Goal: Transaction & Acquisition: Book appointment/travel/reservation

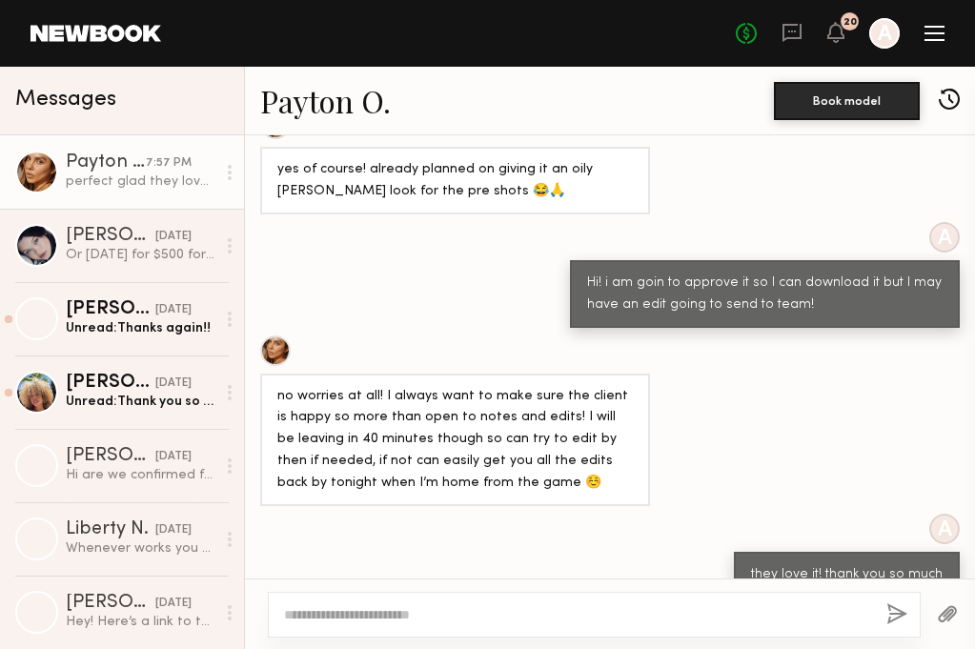
scroll to position [1438, 0]
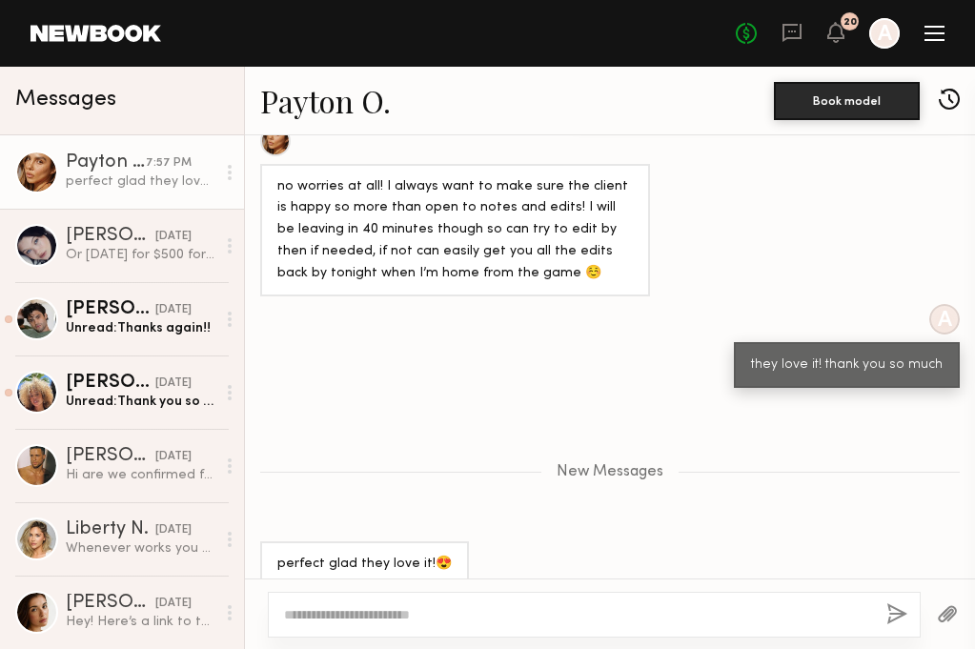
click at [843, 24] on div "20" at bounding box center [850, 21] width 18 height 18
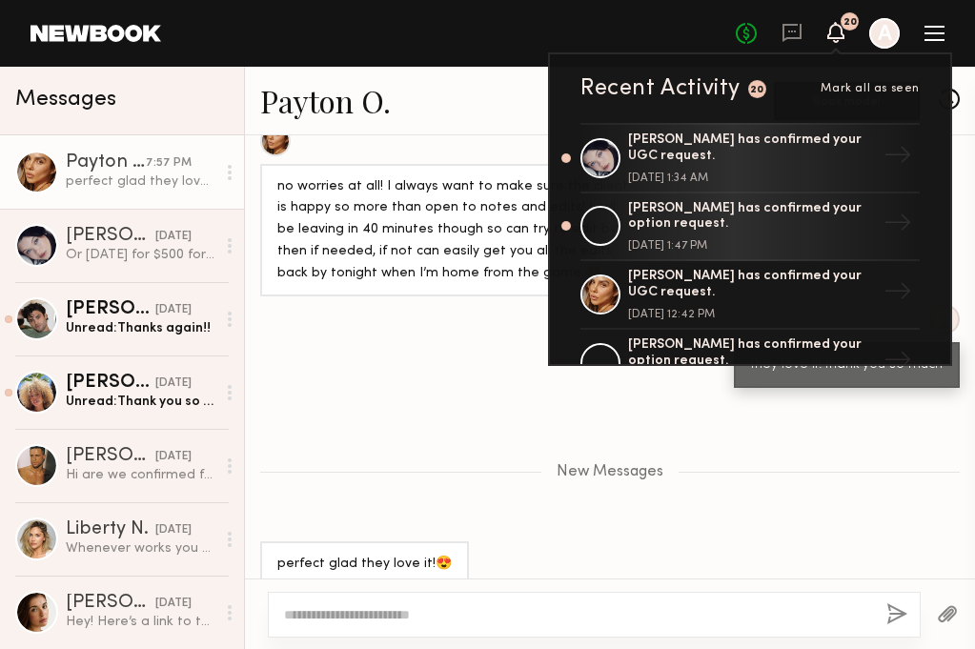
click at [845, 40] on div "No fees up to $5,000 20 Recent Activity 20 Mark all as seen [PERSON_NAME] has c…" at bounding box center [840, 33] width 209 height 31
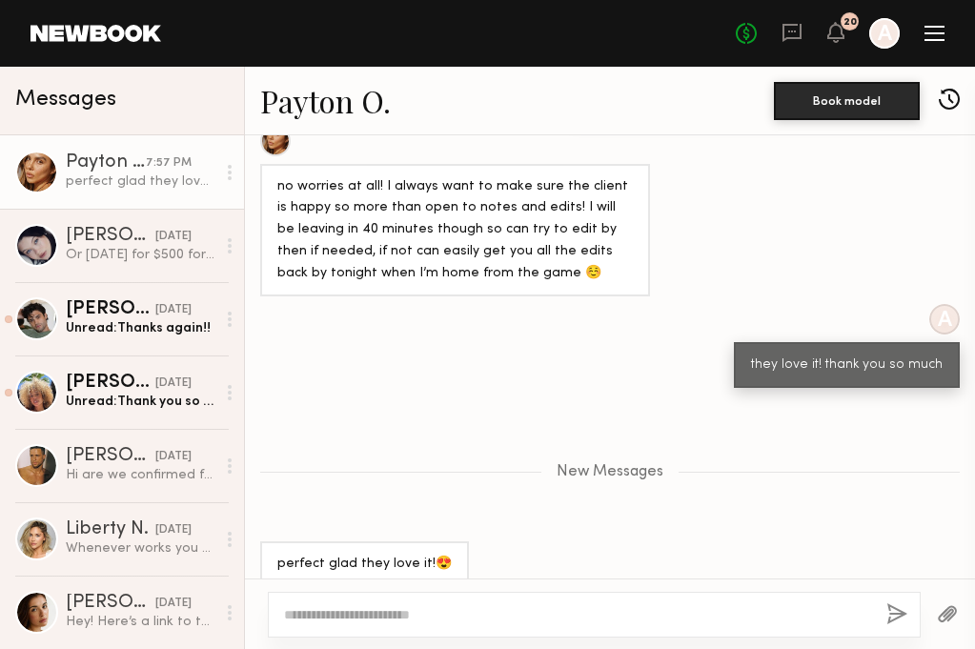
click at [845, 40] on div "No fees up to $5,000 20 A" at bounding box center [840, 33] width 209 height 31
click at [833, 30] on icon at bounding box center [835, 31] width 15 height 13
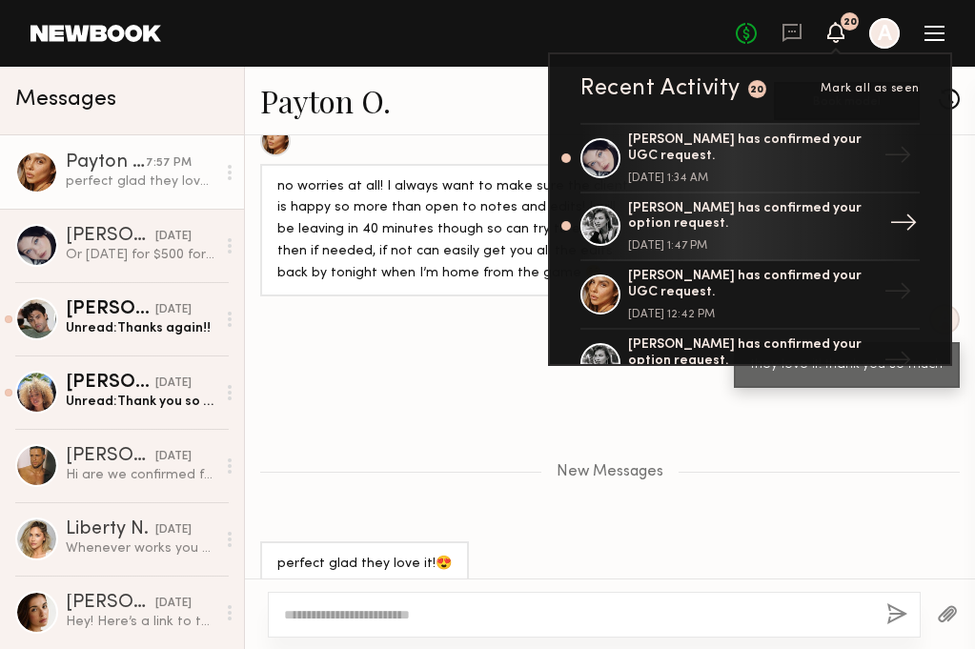
click at [741, 217] on div "[PERSON_NAME] has confirmed your option request." at bounding box center [752, 217] width 248 height 32
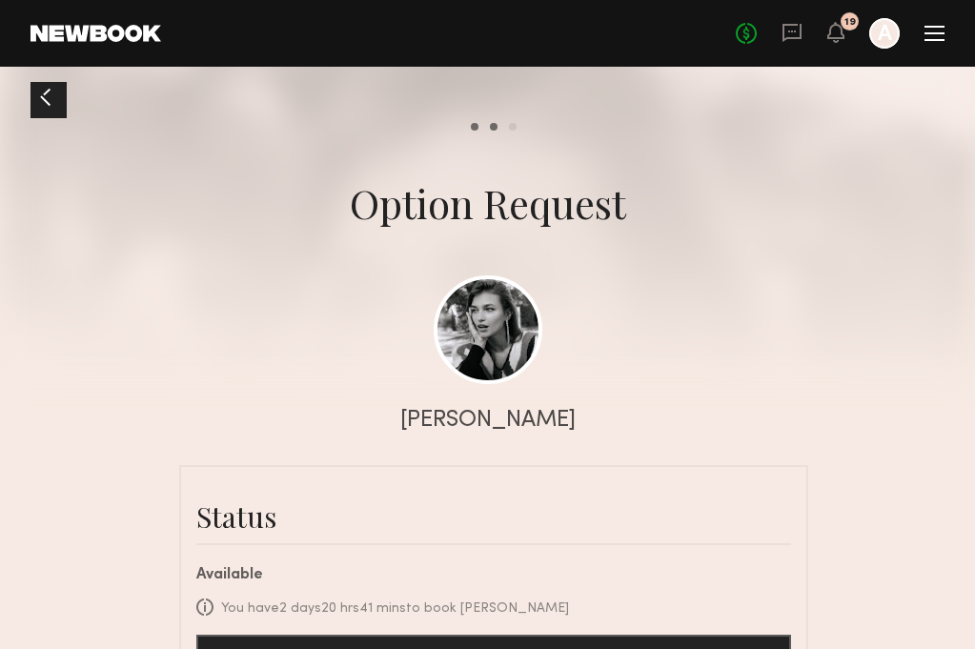
scroll to position [927, 0]
click at [499, 384] on div at bounding box center [487, 193] width 975 height 386
click at [487, 324] on link at bounding box center [488, 329] width 109 height 109
click at [508, 335] on link at bounding box center [488, 329] width 109 height 109
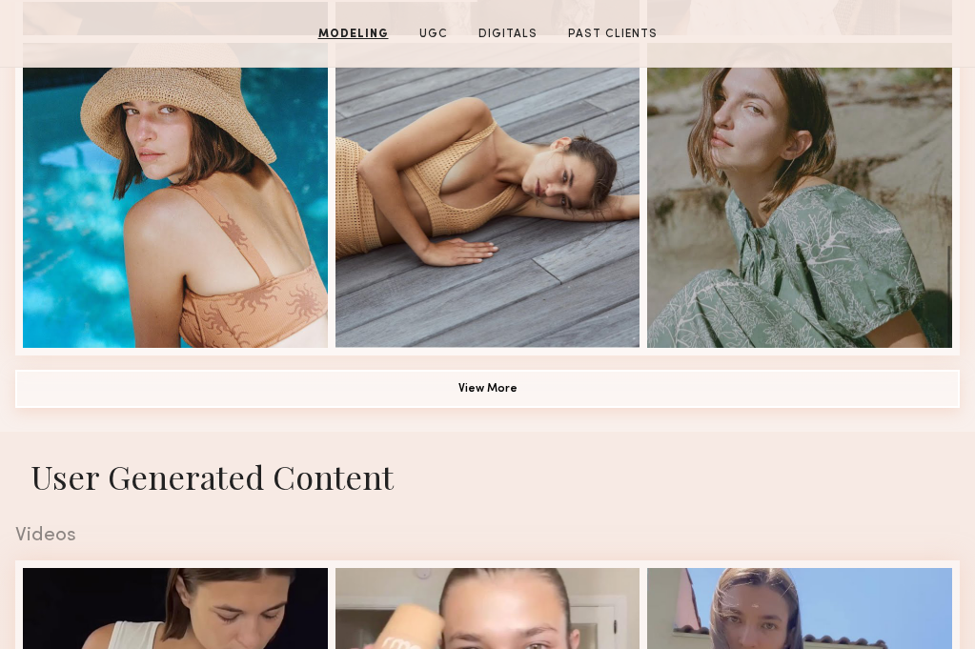
scroll to position [1487, 0]
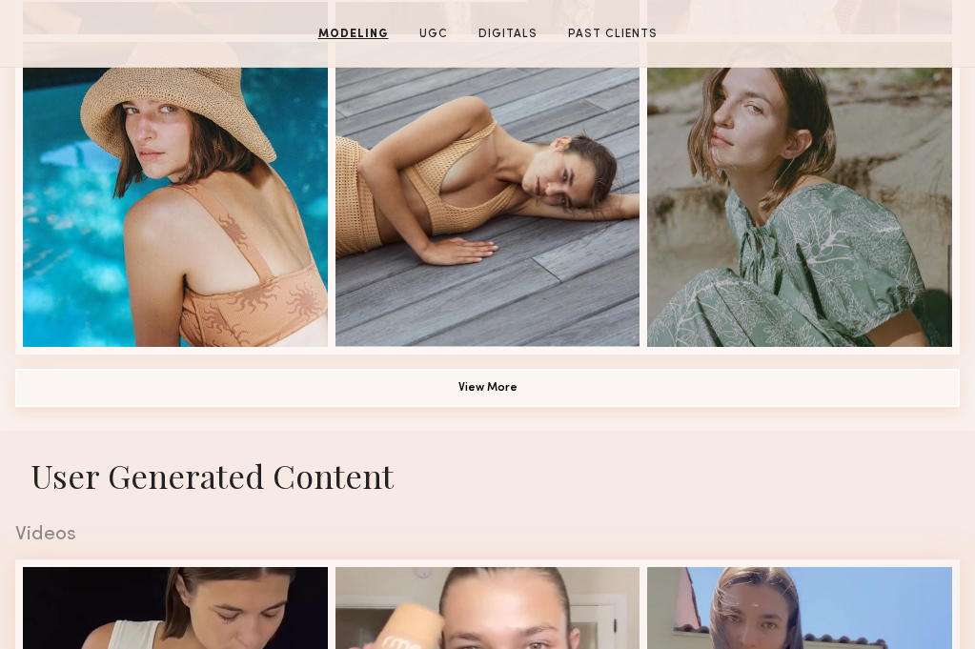
click at [537, 387] on button "View More" at bounding box center [487, 388] width 945 height 38
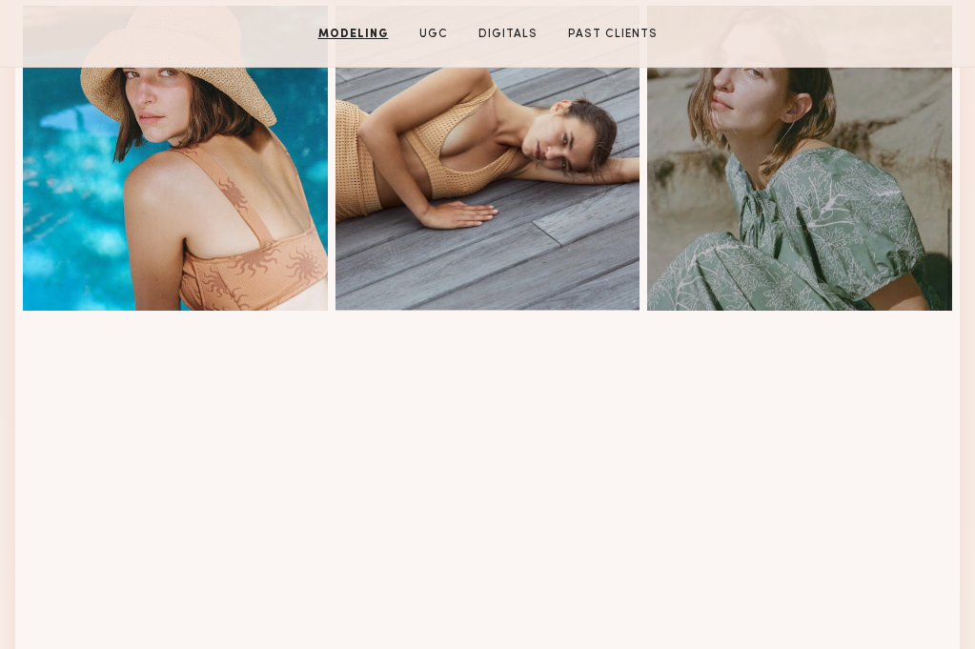
scroll to position [1525, 0]
